Goal: Find specific page/section: Find specific page/section

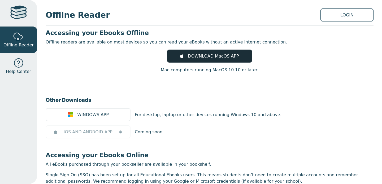
scroll to position [33, 0]
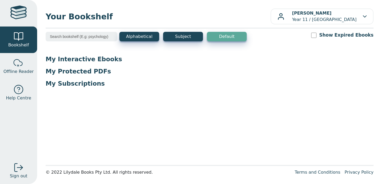
click at [83, 40] on input "search" at bounding box center [82, 37] width 72 height 10
type input "b"
type input "\"
click at [99, 47] on div "Alphabetical Subject Default Show Expired Ebooks" at bounding box center [209, 40] width 327 height 16
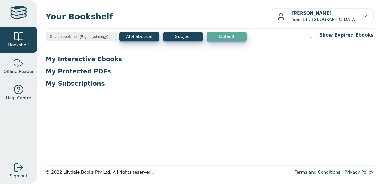
click at [78, 61] on p "My Interactive Ebooks" at bounding box center [209, 59] width 327 height 8
click at [70, 70] on p "My Protected PDFs" at bounding box center [209, 71] width 327 height 8
click at [70, 83] on p "My Subscriptions" at bounding box center [209, 83] width 327 height 8
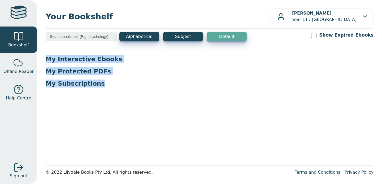
drag, startPoint x: 113, startPoint y: 55, endPoint x: 61, endPoint y: 88, distance: 61.5
click at [61, 88] on main1 "Alphabetical Subject Default Show Expired Ebooks My Interactive Ebooks My Prote…" at bounding box center [209, 97] width 327 height 130
click at [316, 33] on input "Show Expired Ebooks" at bounding box center [313, 35] width 5 height 5
checkbox input "true"
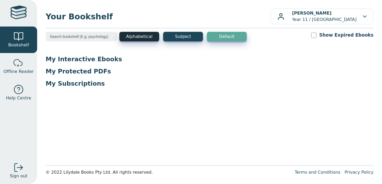
click at [144, 35] on button "Alphabetical" at bounding box center [139, 37] width 40 height 10
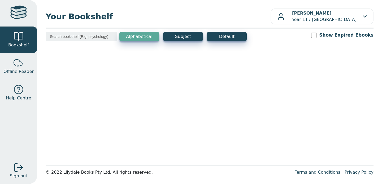
click at [141, 36] on button "Alphabetical" at bounding box center [139, 37] width 40 height 10
click at [202, 33] on button "Subject" at bounding box center [183, 37] width 40 height 10
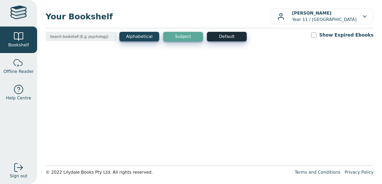
click at [216, 35] on button "Default" at bounding box center [227, 37] width 40 height 10
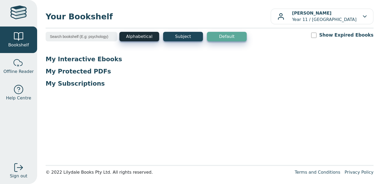
click at [136, 33] on button "Alphabetical" at bounding box center [139, 37] width 40 height 10
click at [99, 37] on input "search" at bounding box center [82, 37] width 72 height 10
type input "biology"
click at [99, 36] on input "biology" at bounding box center [82, 37] width 72 height 10
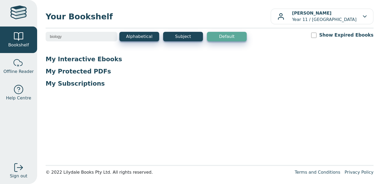
click at [110, 36] on input "biology" at bounding box center [82, 37] width 72 height 10
